Goal: Entertainment & Leisure: Consume media (video, audio)

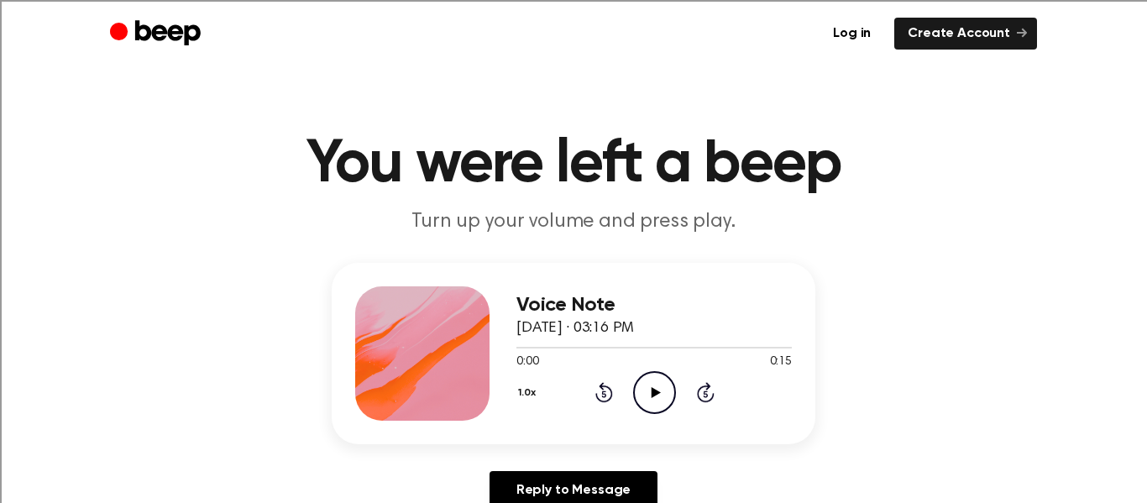
click at [666, 401] on icon "Play Audio" at bounding box center [654, 392] width 43 height 43
click at [644, 397] on icon "Play Audio" at bounding box center [654, 392] width 43 height 43
click at [653, 381] on icon "Play Audio" at bounding box center [654, 392] width 43 height 43
click at [633, 398] on icon "Play Audio" at bounding box center [654, 392] width 43 height 43
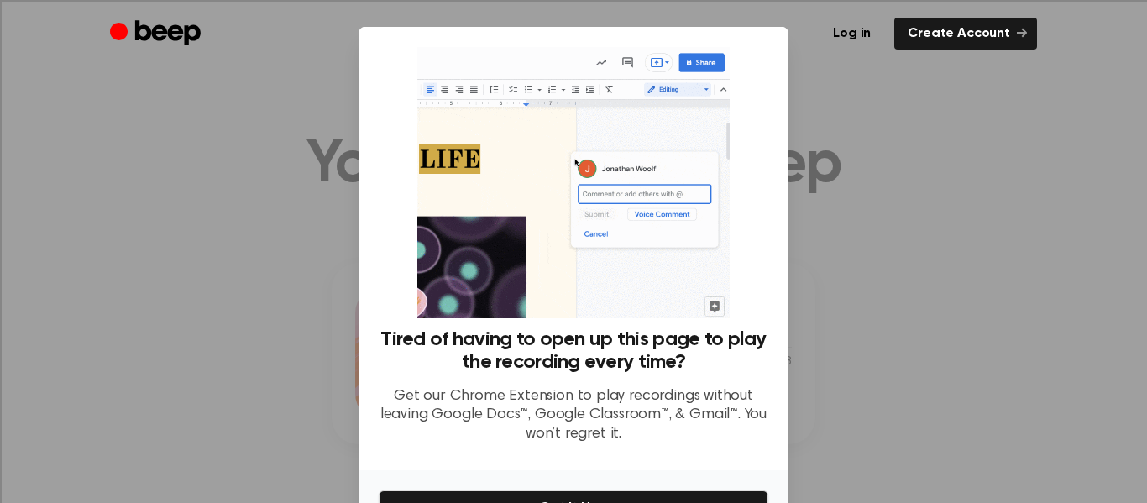
click at [218, 273] on div at bounding box center [573, 251] width 1147 height 503
click at [920, 378] on div at bounding box center [573, 251] width 1147 height 503
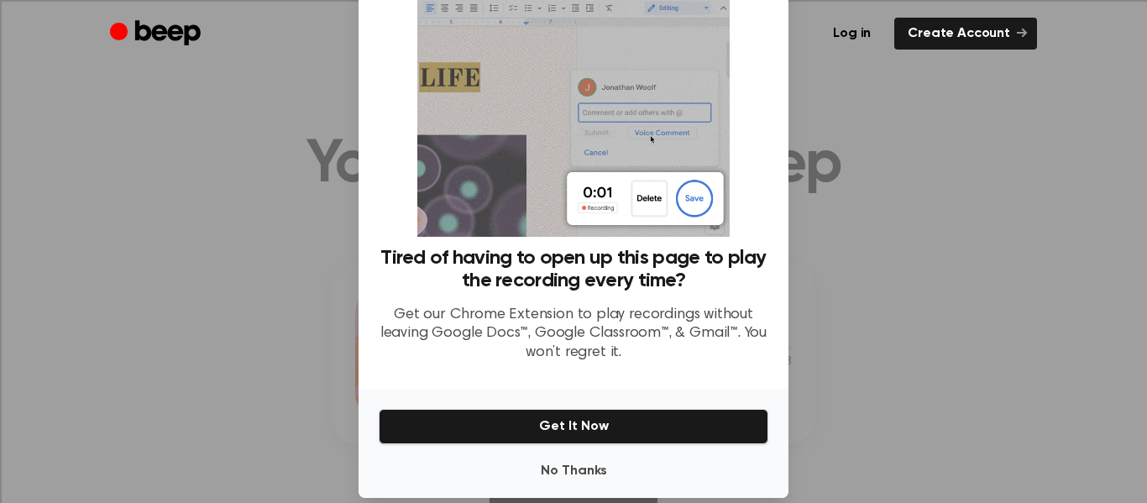
scroll to position [103, 0]
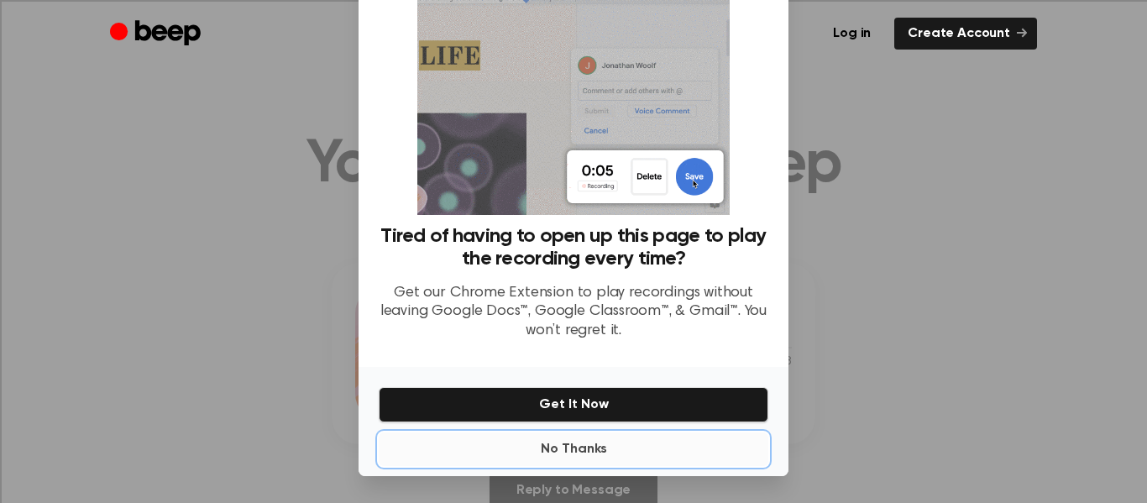
click at [563, 444] on button "No Thanks" at bounding box center [574, 449] width 390 height 34
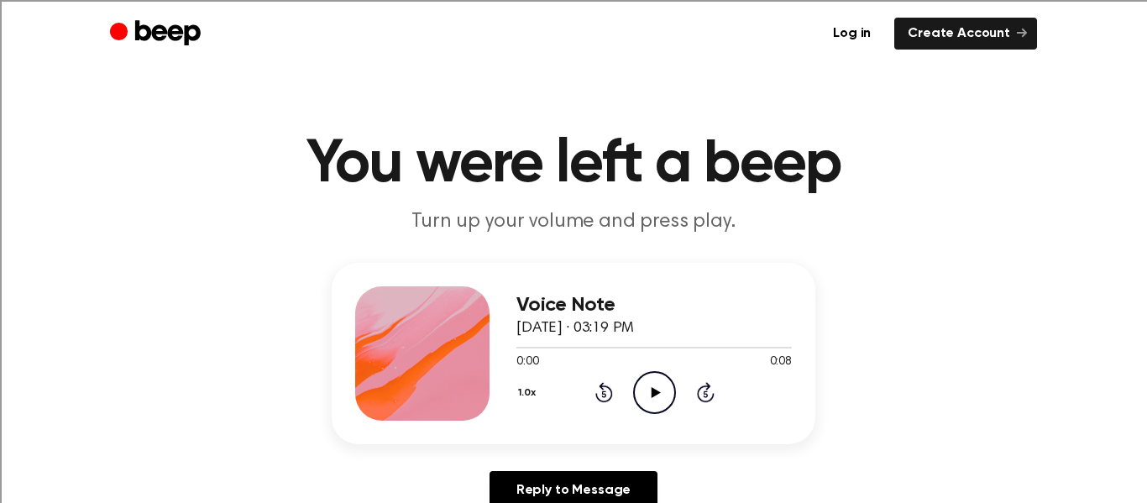
click at [642, 390] on icon "Play Audio" at bounding box center [654, 392] width 43 height 43
click at [645, 390] on icon "Play Audio" at bounding box center [654, 392] width 43 height 43
